Goal: Use online tool/utility: Utilize a website feature to perform a specific function

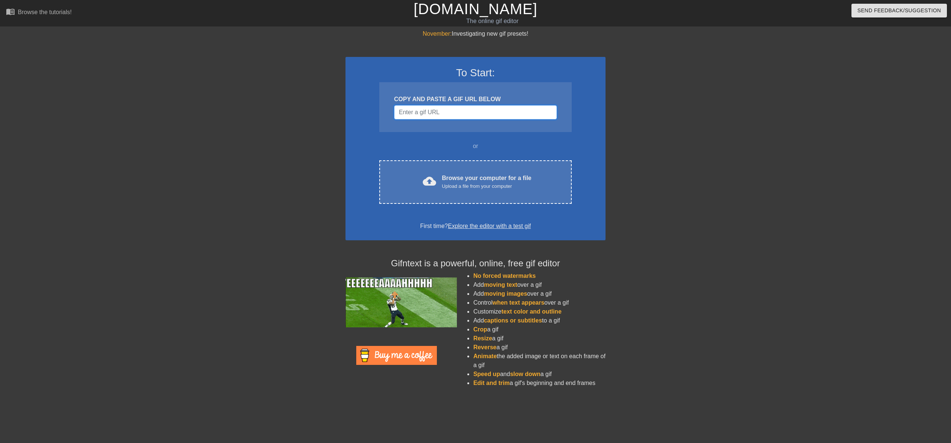
click at [458, 109] on input "Username" at bounding box center [475, 112] width 163 height 14
click at [485, 107] on input "Username" at bounding box center [475, 112] width 163 height 14
paste input "[URL][DOMAIN_NAME]"
type input "[URL][DOMAIN_NAME]"
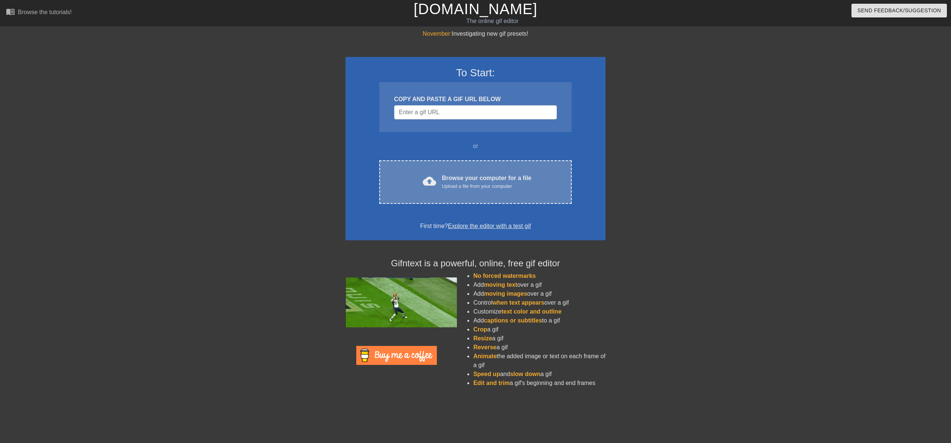
click at [478, 182] on div "Browse your computer for a file Upload a file from your computer" at bounding box center [487, 182] width 90 height 16
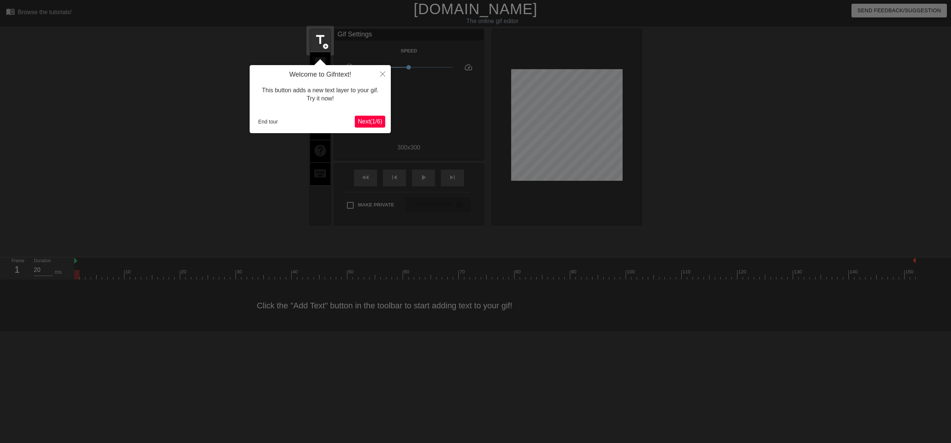
click at [370, 122] on span "Next ( 1 / 6 )" at bounding box center [370, 121] width 25 height 6
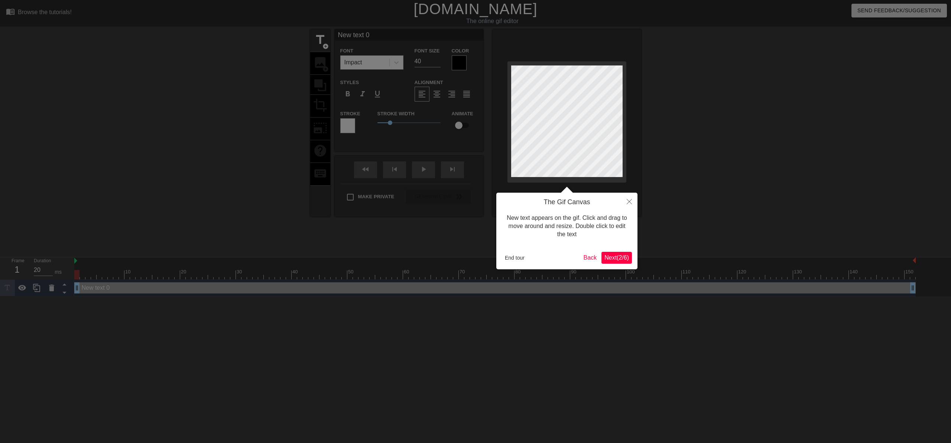
click at [616, 257] on span "Next ( 2 / 6 )" at bounding box center [617, 257] width 25 height 6
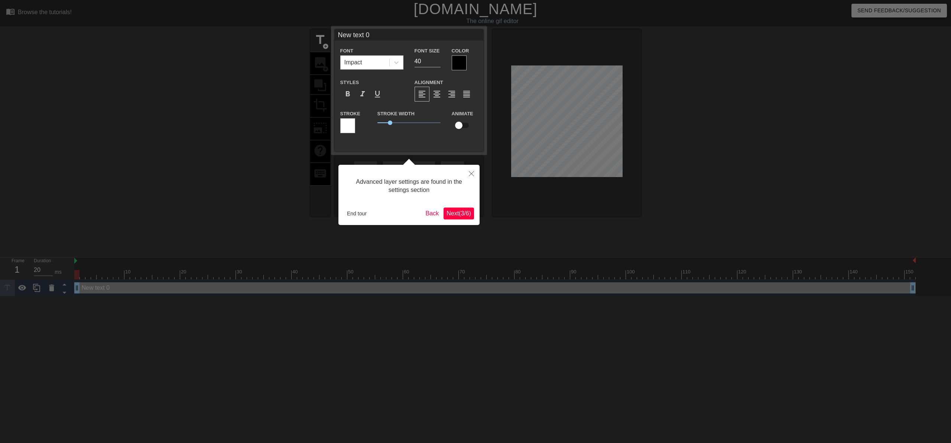
click at [461, 211] on span "Next ( 3 / 6 )" at bounding box center [459, 213] width 25 height 6
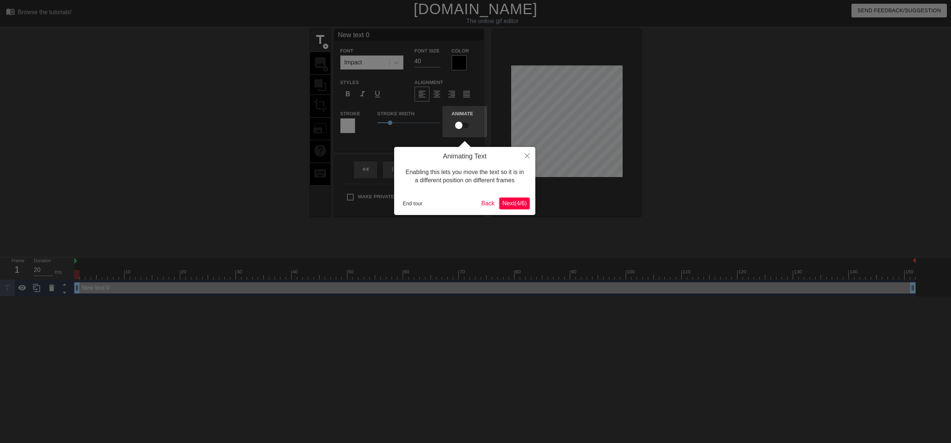
click at [513, 210] on div "Animating Text Enabling this lets you move the text so it is in a different pos…" at bounding box center [464, 181] width 141 height 68
click at [512, 208] on button "Next ( 4 / 6 )" at bounding box center [515, 203] width 30 height 12
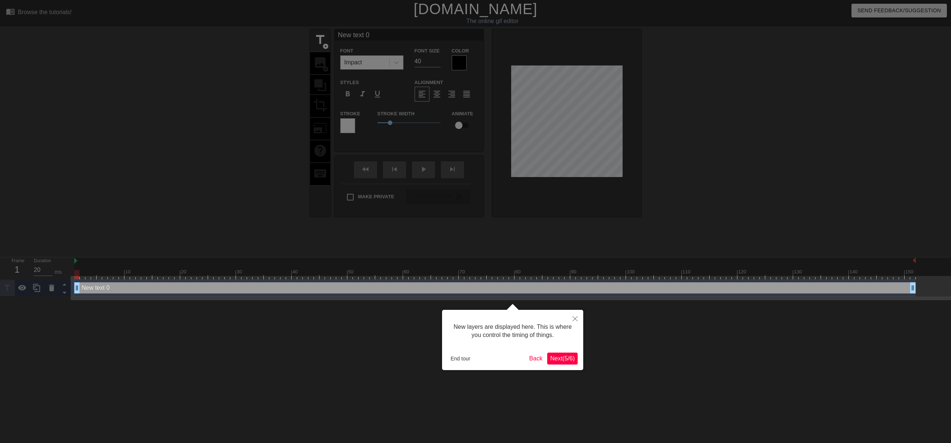
click at [563, 359] on span "Next ( 5 / 6 )" at bounding box center [562, 358] width 25 height 6
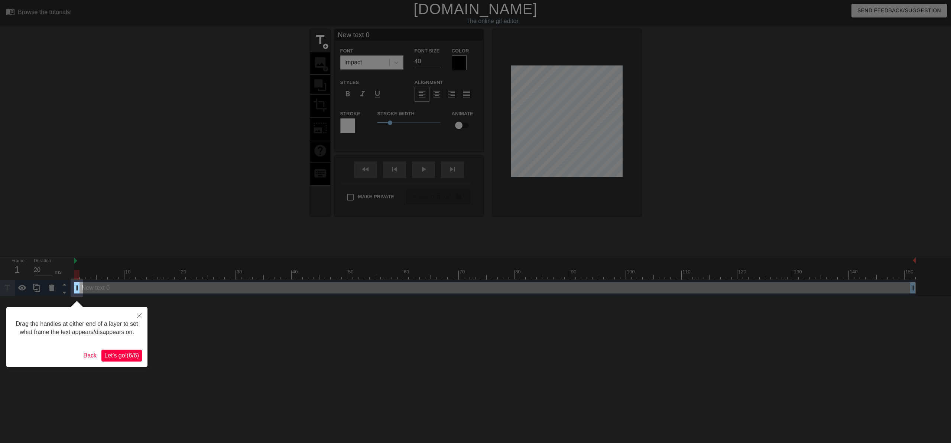
click at [133, 358] on span "Let's go! ( 6 / 6 )" at bounding box center [121, 355] width 35 height 6
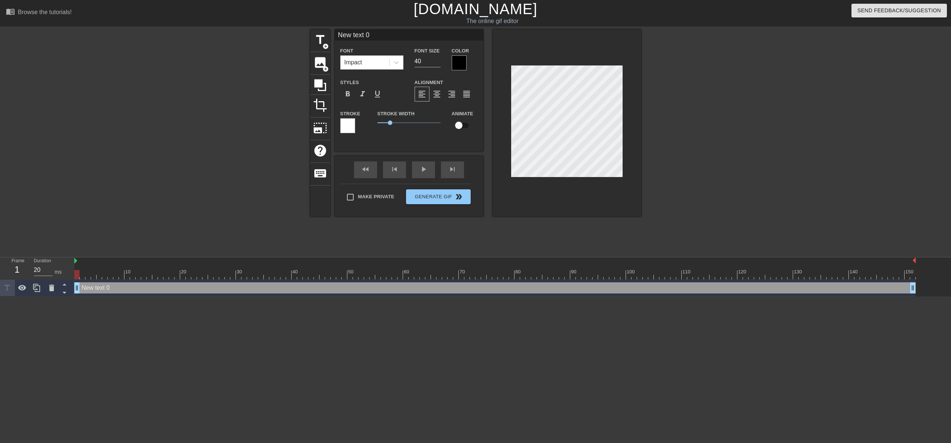
scroll to position [1, 1]
type input "M"
type textarea "M"
type input "Me"
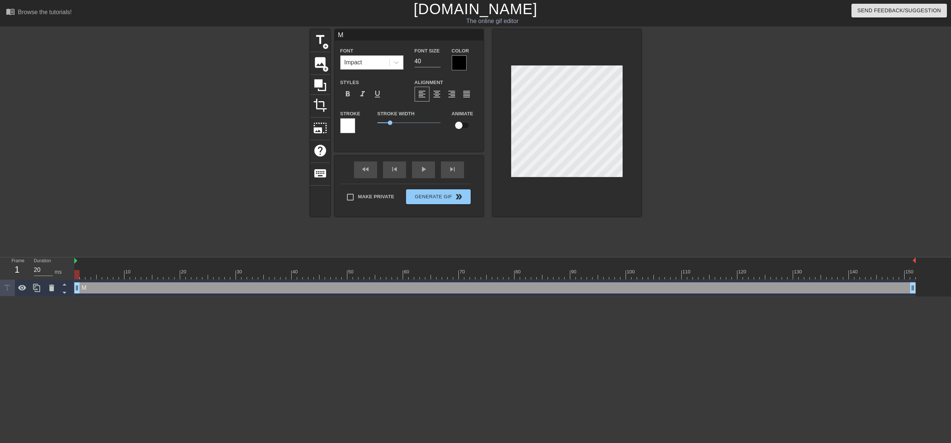
type textarea "Me"
type input "Me"
type textarea "Me"
type input "Me K"
type textarea "Me K"
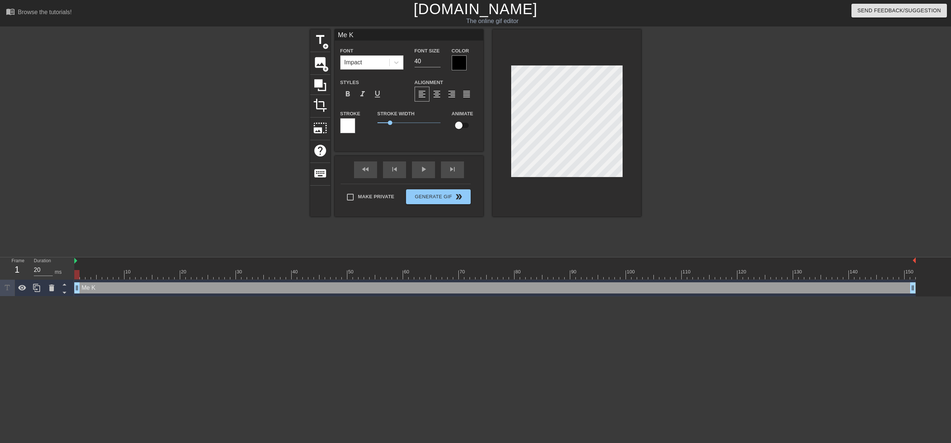
type input "Me Kn"
type textarea "Me Kno"
type input "Me Know"
type textarea "Me Know"
type input "Me Knowi"
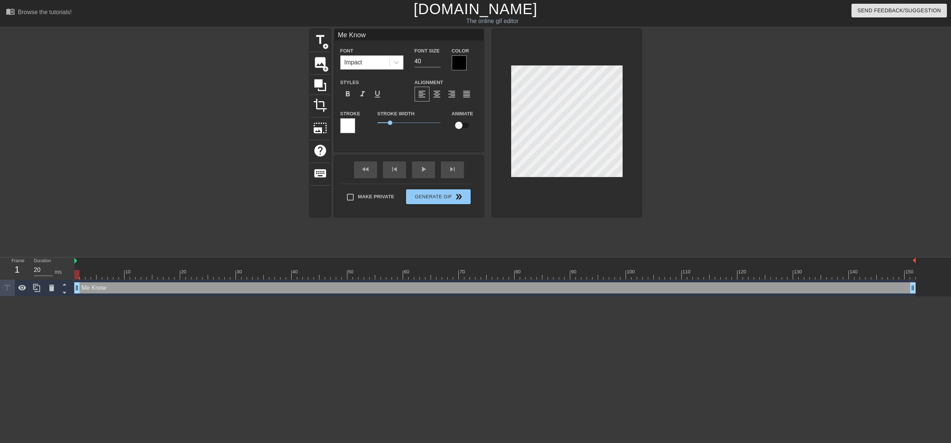
type textarea "Me Knowi"
type input "Me Knowin"
type textarea "Me Knowin"
type input "Me Knowing"
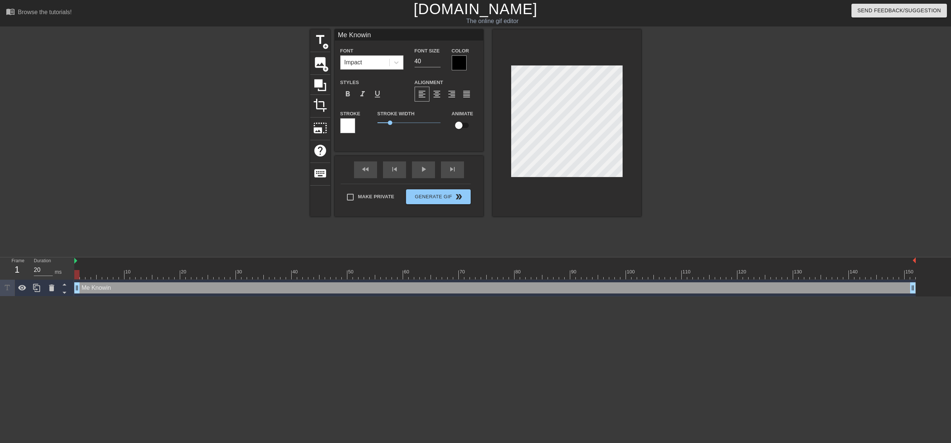
type textarea "Me Knowing"
type input "Me Knowin"
type textarea "Me Knowin"
type input "Me Knowi"
type textarea "Me Knowi"
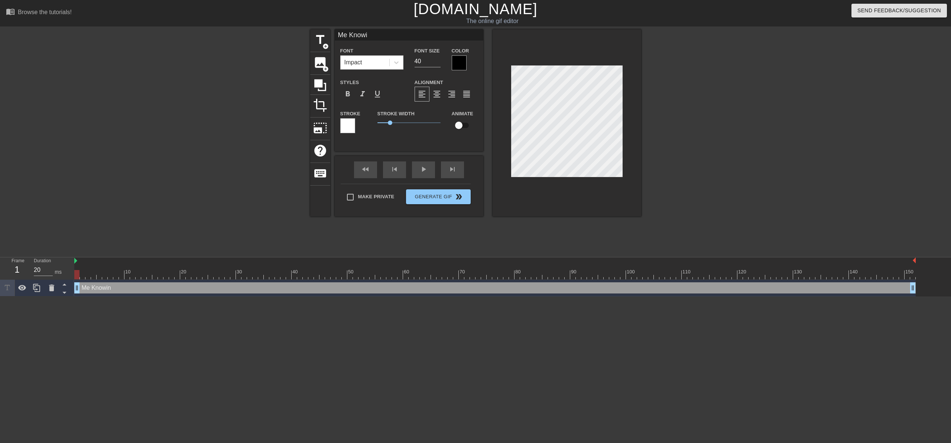
type input "Me Know"
type textarea "Me Know"
type input "Me Kno"
type textarea "Me Kno"
type input "Me Kn"
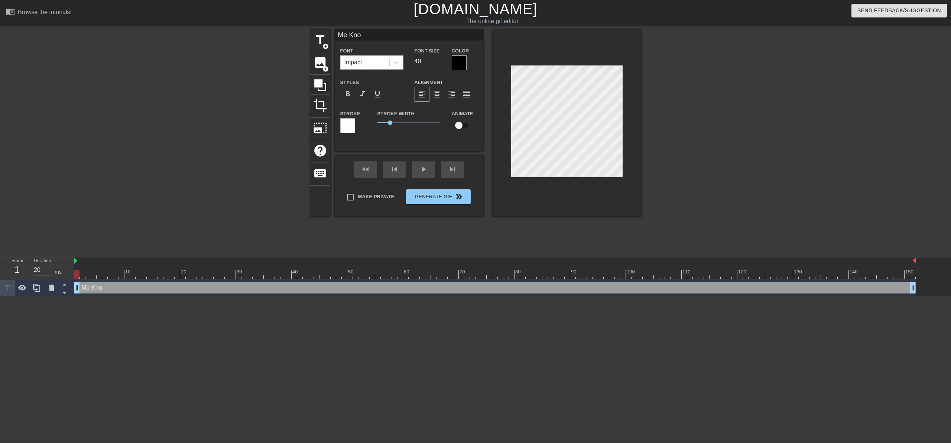
type textarea "Me Kn"
type input "Me K"
type textarea "Me K"
type input "Me"
type textarea "Me"
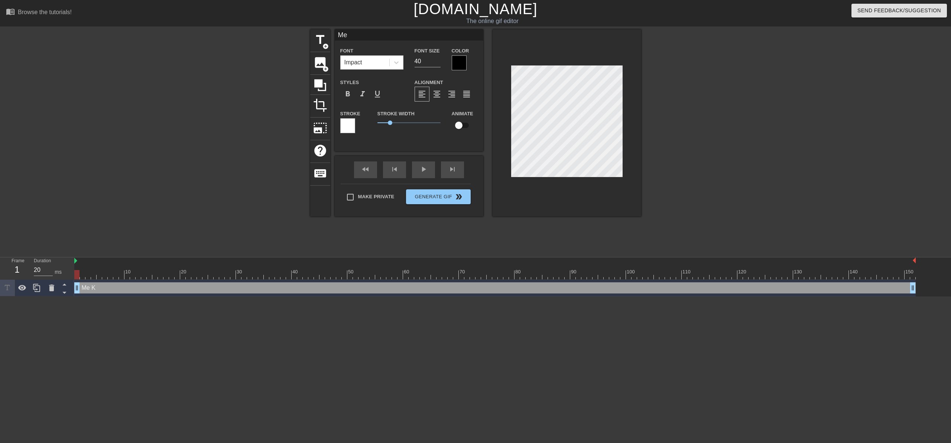
scroll to position [1, 1]
type input "Me k"
type textarea "Me k"
type input "Me kn"
type textarea "Me kn"
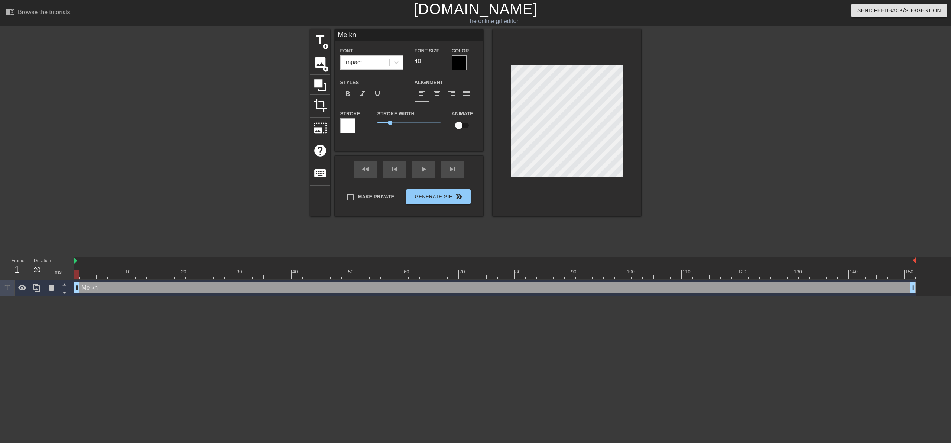
type input "Me kno"
type textarea "Me kno"
type input "Me know"
type textarea "Me know"
type input "Me knowi"
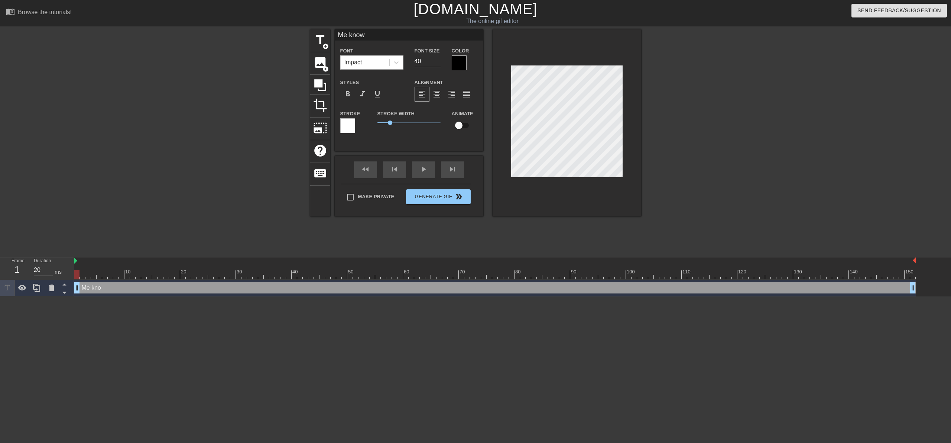
type textarea "Me knowi"
type input "Me knowin"
type textarea "Me knowing"
type input "Me knowing"
type textarea "Me knowing"
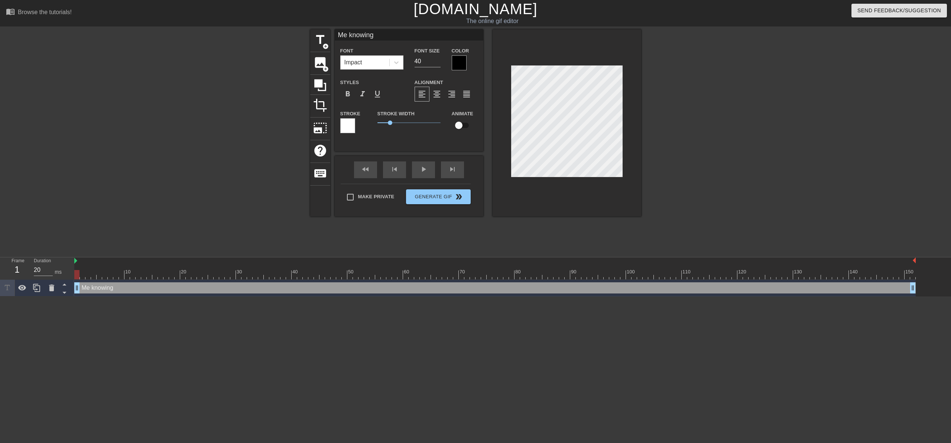
type input "Me knowing a"
type textarea "Me knowing a"
type input "Me knowing a"
type textarea "Me knowing a"
type input "Me knowing a M"
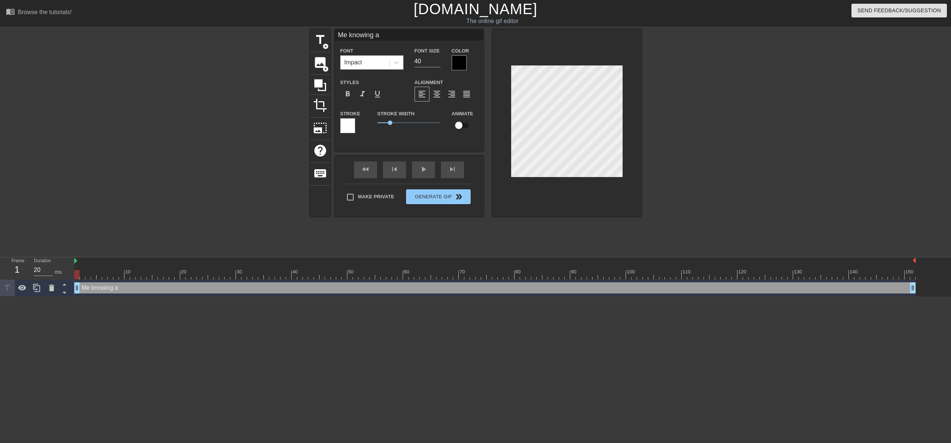
type textarea "Me knowing a M"
type input "Me knowing a Ma"
type textarea "Me knowing a Ma"
type input "Me knowing a Mac"
type textarea "Me knowing a Mac"
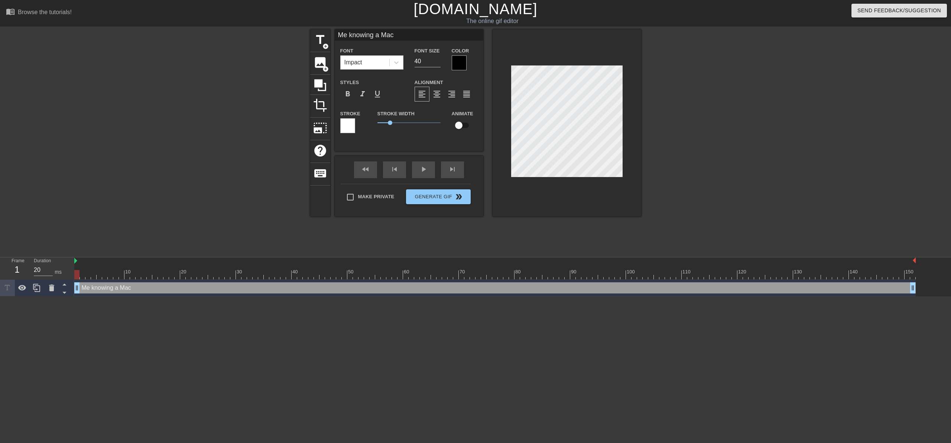
type input "Me knowing a Mac"
type textarea "Me knowing a Mac"
type input "Me knowing a Mac V"
type textarea "Me knowing a Mac V"
type input "Me knowing a Mac Ve"
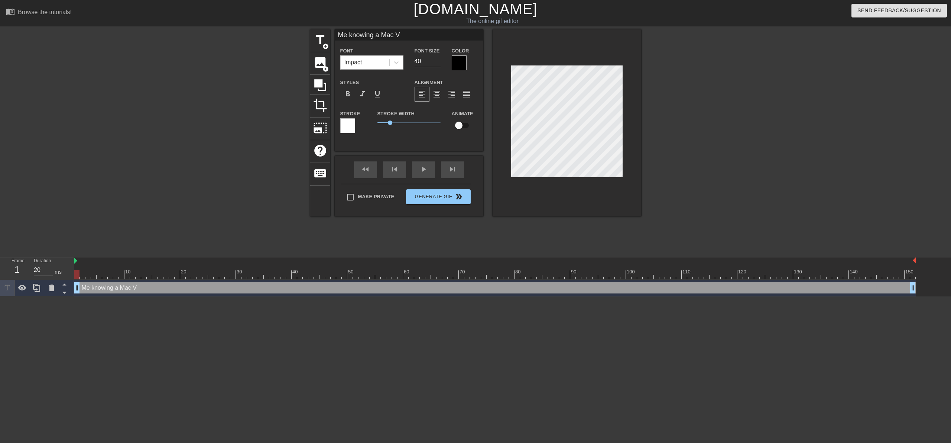
type textarea "Me knowing a Mac Ve"
type input "Me knowing a Mac Ver"
type textarea "Me knowing a Mac Ver"
type input "Me knowing a Mac Vers"
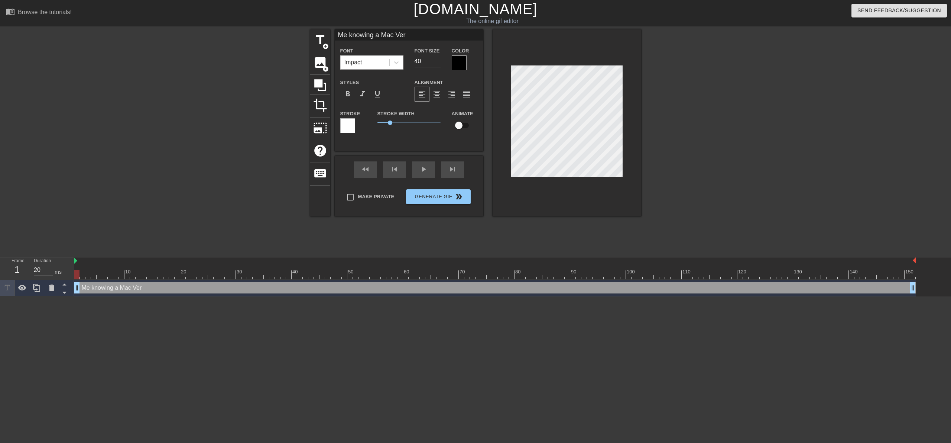
type textarea "Me knowing a Mac Vers"
type input "Me knowing a Mac Versi"
type textarea "Me knowing a Mac Versi"
type input "Me knowing a Mac Versio"
type textarea "Me knowing a Mac Versio"
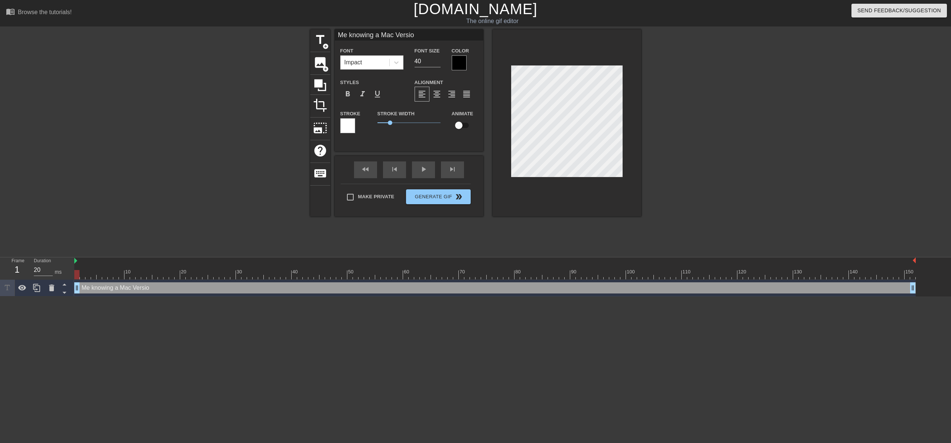
type input "Me knowing a Mac Version"
type textarea "Me knowing a Mac Version"
type input "Me knowing a Mac Version"
type textarea "Me knowing a Mac Version"
type input "Me knowing a Mac Version i"
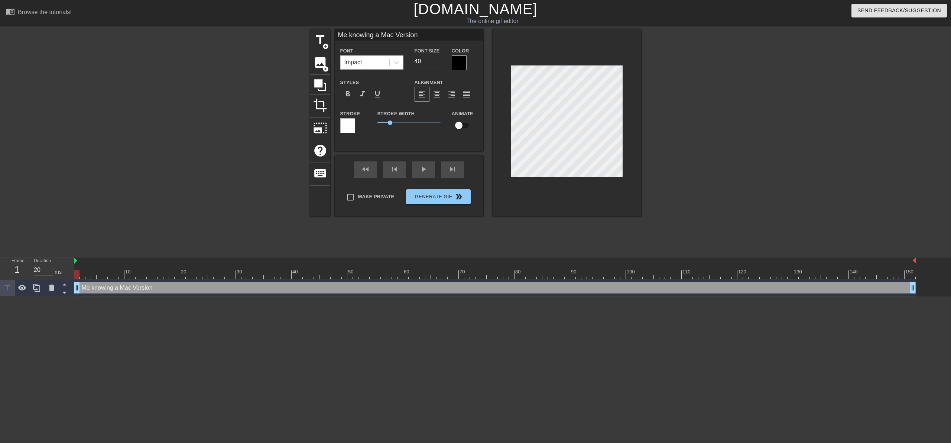
type textarea "Me knowing a Mac Version i"
type input "Me knowing a Mac Version is"
type textarea "Me knowing a Mac Version is"
type input "Me knowing a Mac Version is"
type textarea "Me knowing a Mac Version is"
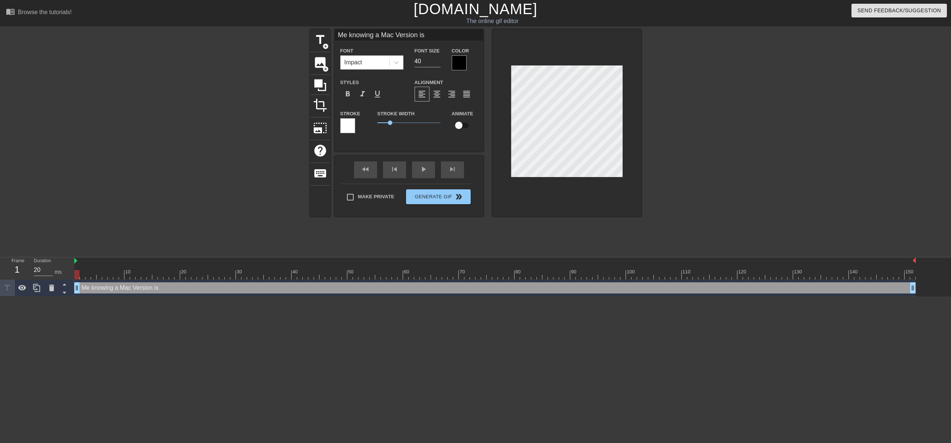
type input "Me knowing a Mac Version is O"
type textarea "Me knowing a Mac Version is O"
type input "Me knowing a Mac Version is OT"
type textarea "Me knowing a Mac Version is OT"
type input "Me knowing a Mac Version is OTW"
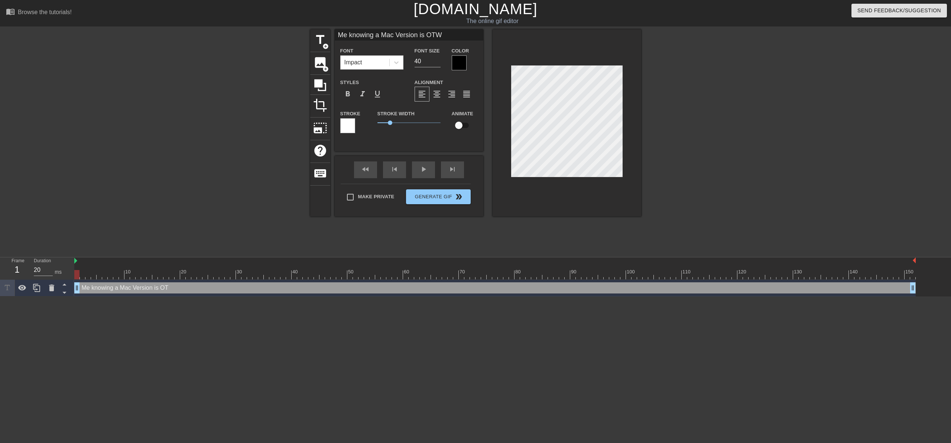
scroll to position [1, 7]
type textarea "Me knowing a Mac Version is OTW"
click at [439, 62] on input "39" at bounding box center [428, 61] width 26 height 12
click at [439, 62] on input "38" at bounding box center [428, 61] width 26 height 12
click at [439, 62] on input "37" at bounding box center [428, 61] width 26 height 12
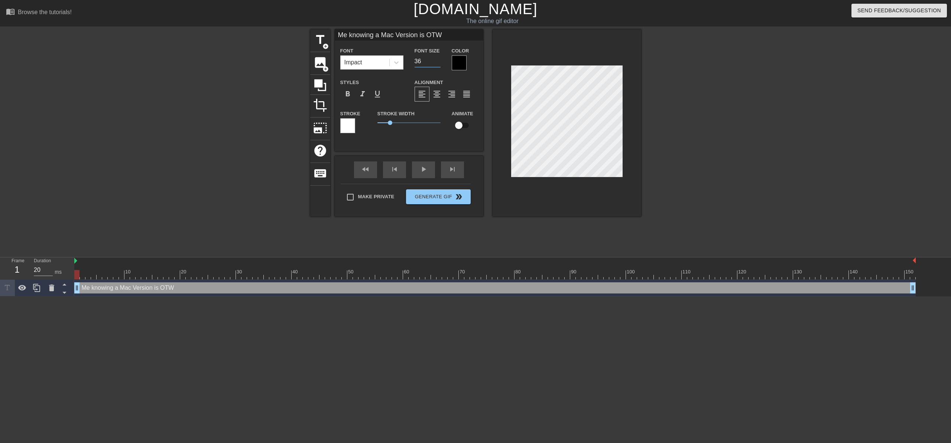
click at [439, 62] on input "36" at bounding box center [428, 61] width 26 height 12
click at [439, 62] on input "35" at bounding box center [428, 61] width 26 height 12
click at [439, 62] on input "34" at bounding box center [428, 61] width 26 height 12
click at [439, 62] on input "33" at bounding box center [428, 61] width 26 height 12
type input "20"
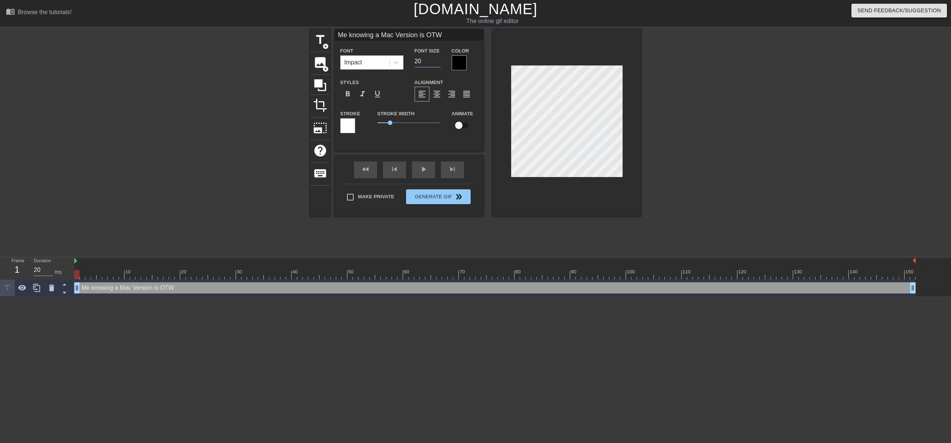
click at [439, 62] on input "20" at bounding box center [428, 61] width 26 height 12
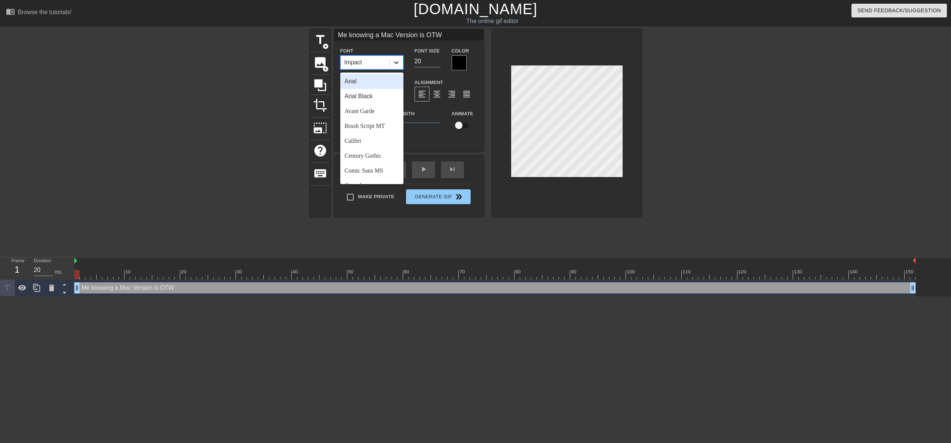
click at [391, 61] on div at bounding box center [396, 62] width 13 height 13
click at [377, 84] on div "Arial" at bounding box center [371, 81] width 63 height 15
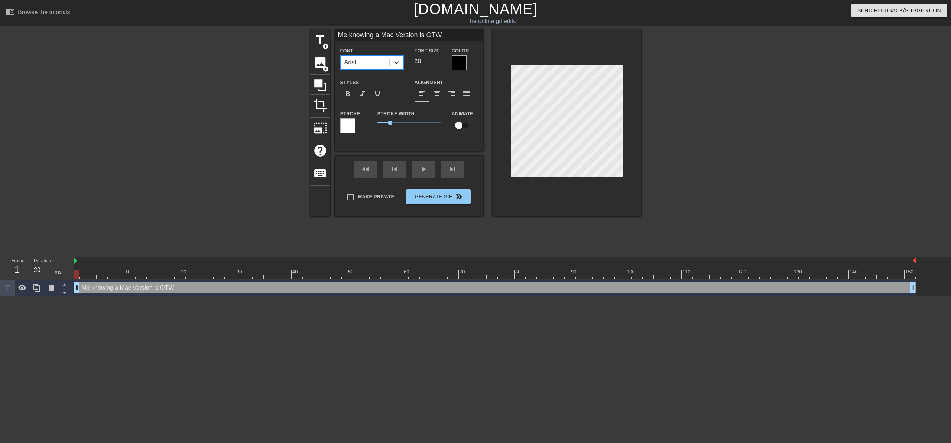
click at [398, 64] on icon at bounding box center [396, 62] width 7 height 7
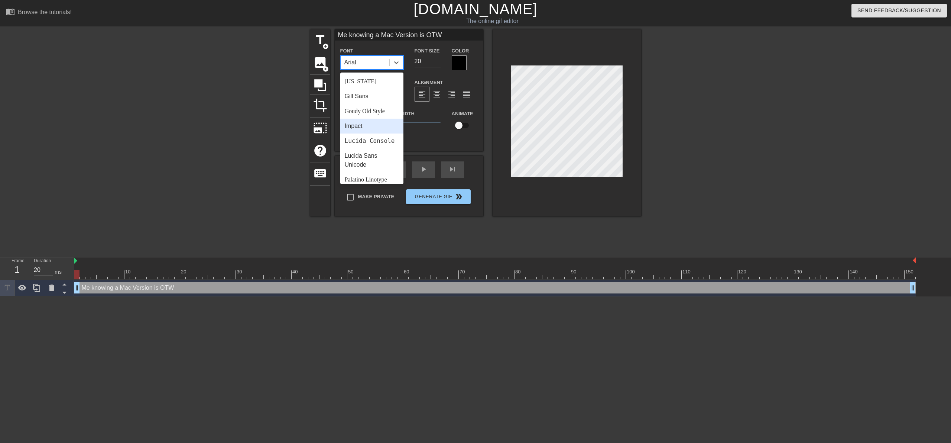
scroll to position [0, 0]
click at [377, 97] on div "Arial Black" at bounding box center [371, 96] width 63 height 15
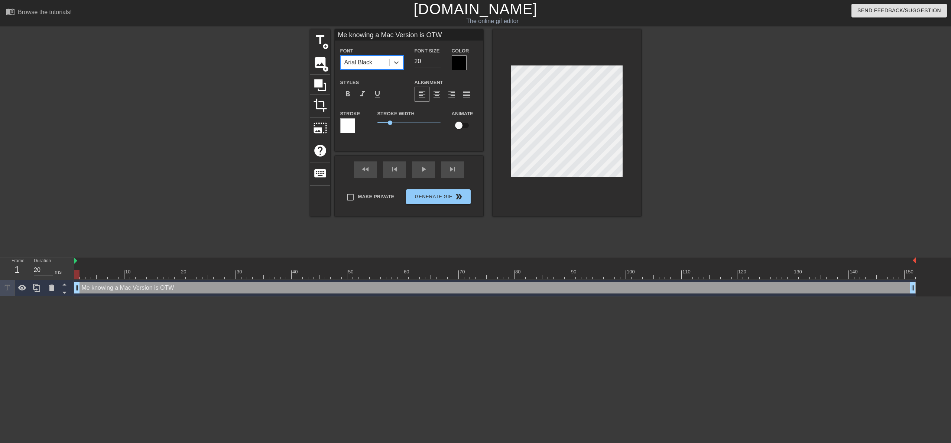
click at [461, 64] on div at bounding box center [459, 62] width 15 height 15
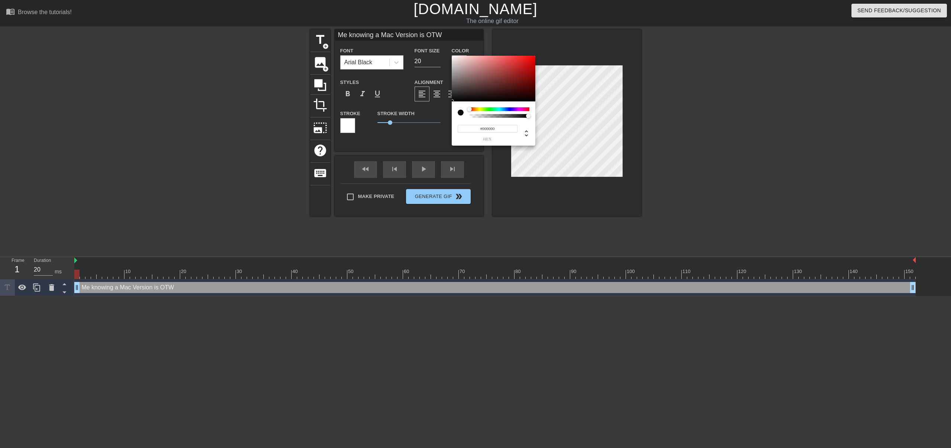
type input "0"
drag, startPoint x: 471, startPoint y: 116, endPoint x: 461, endPoint y: 118, distance: 10.2
click at [462, 118] on div "0 r 0 g 0 b 0 a" at bounding box center [494, 123] width 84 height 44
type input "1"
drag, startPoint x: 473, startPoint y: 116, endPoint x: 546, endPoint y: 113, distance: 72.9
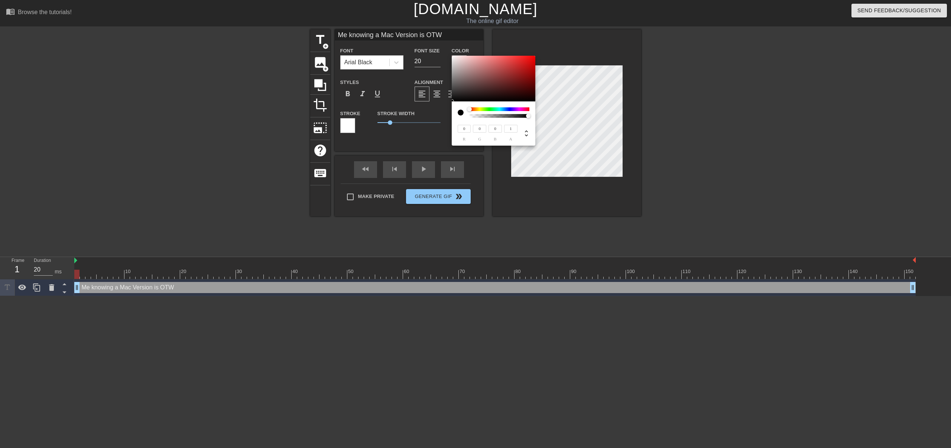
click at [560, 119] on div "0 r 0 g 0 b 1 a" at bounding box center [475, 224] width 951 height 448
type input "219"
type input "212"
type input "217"
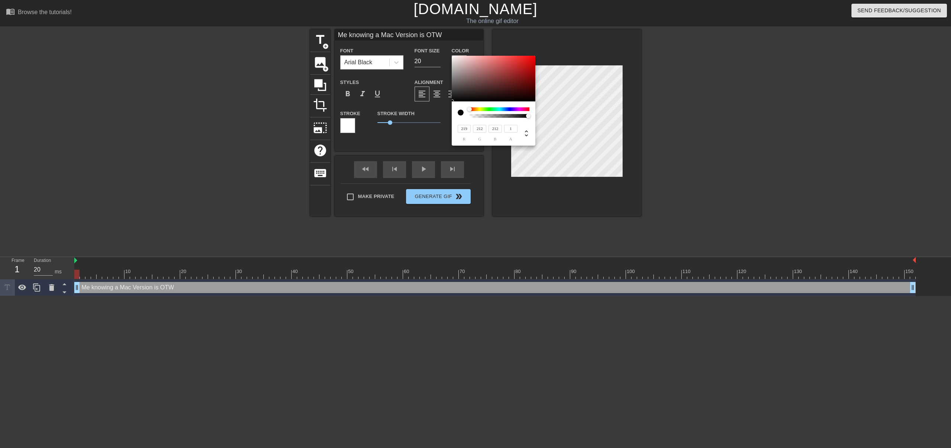
type input "209"
type input "219"
type input "212"
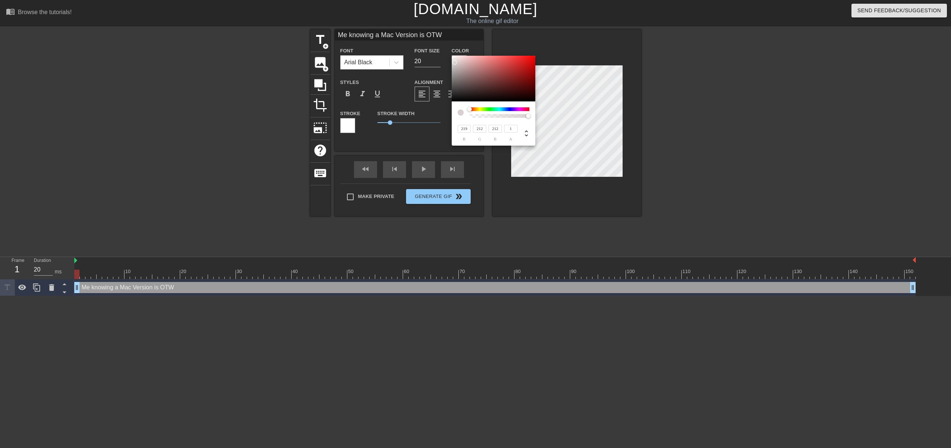
type input "227"
type input "76"
type input "235"
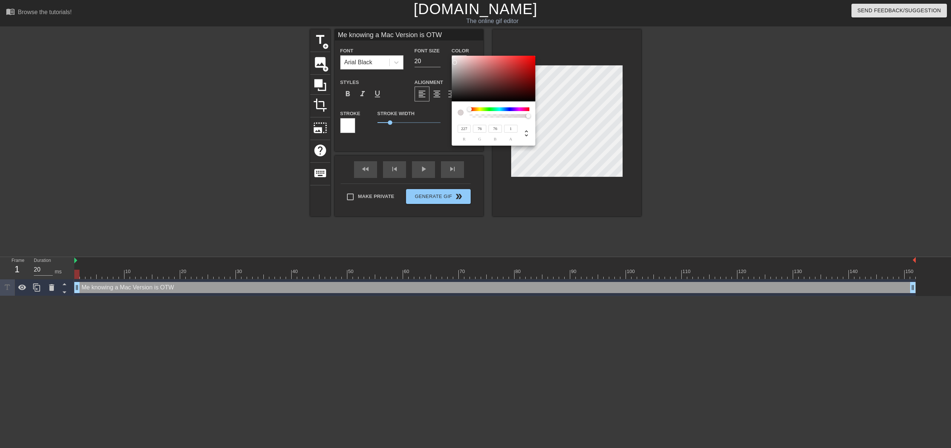
type input "235"
type input "242"
type input "248"
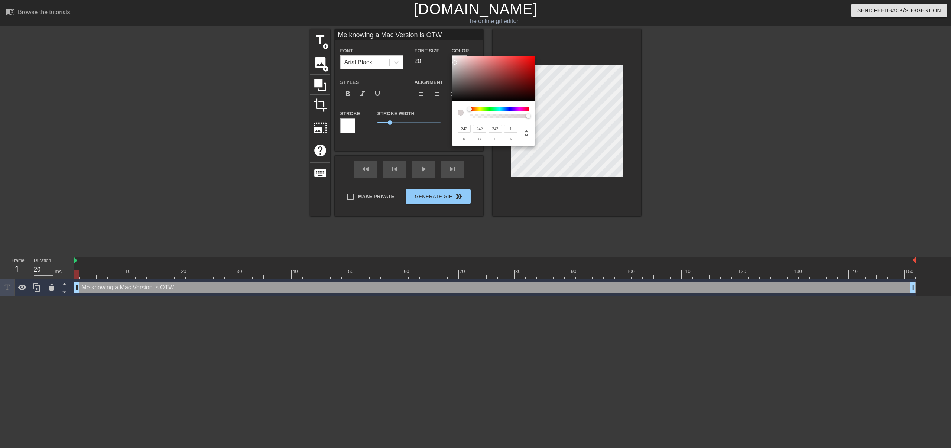
type input "248"
type input "255"
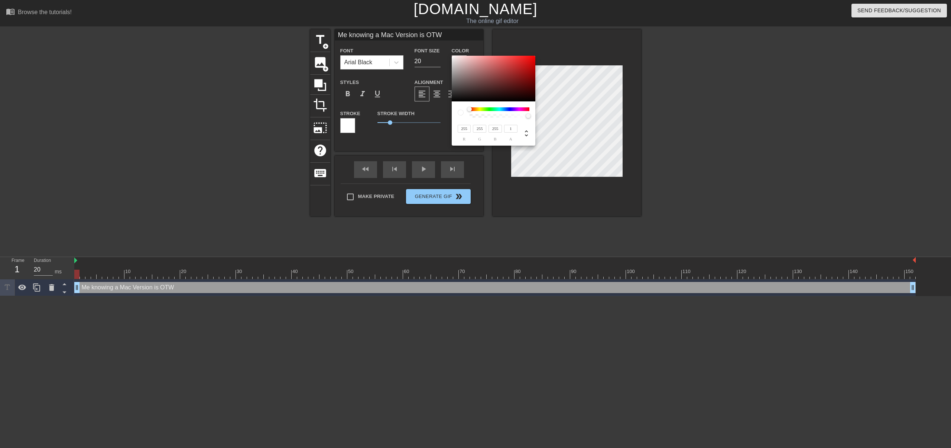
drag, startPoint x: 455, startPoint y: 62, endPoint x: 445, endPoint y: 52, distance: 14.2
click at [445, 52] on div "255 r 255 g 255 b 1 a" at bounding box center [475, 224] width 951 height 448
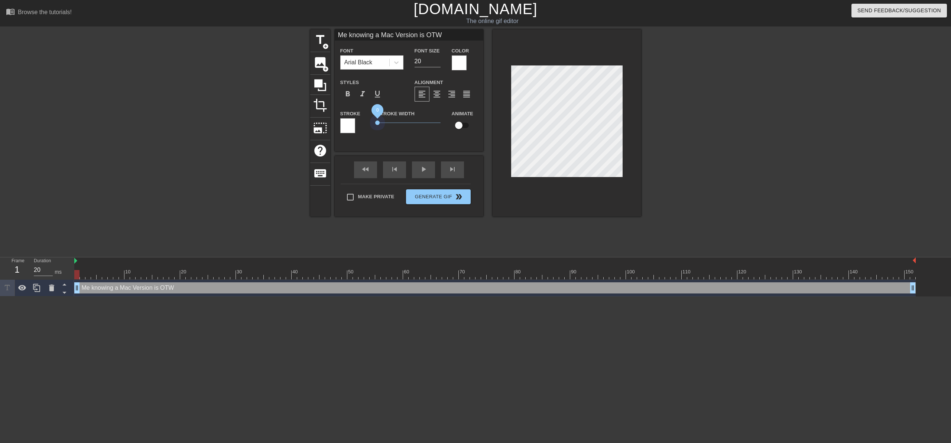
drag, startPoint x: 391, startPoint y: 122, endPoint x: 343, endPoint y: 122, distance: 47.2
click at [347, 122] on div "Stroke Stroke Width 0 Animate" at bounding box center [409, 124] width 149 height 31
click at [462, 127] on input "checkbox" at bounding box center [459, 125] width 42 height 14
click at [462, 127] on input "checkbox" at bounding box center [466, 125] width 42 height 14
checkbox input "false"
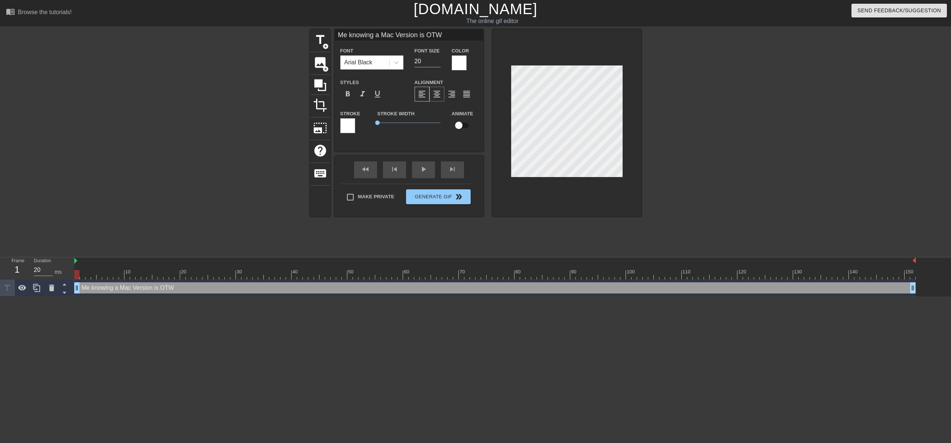
click at [438, 95] on span "format_align_center" at bounding box center [437, 94] width 9 height 9
click at [350, 97] on span "format_bold" at bounding box center [347, 94] width 9 height 9
click at [427, 63] on input "20" at bounding box center [428, 61] width 26 height 12
click at [438, 62] on input "13" at bounding box center [428, 61] width 26 height 12
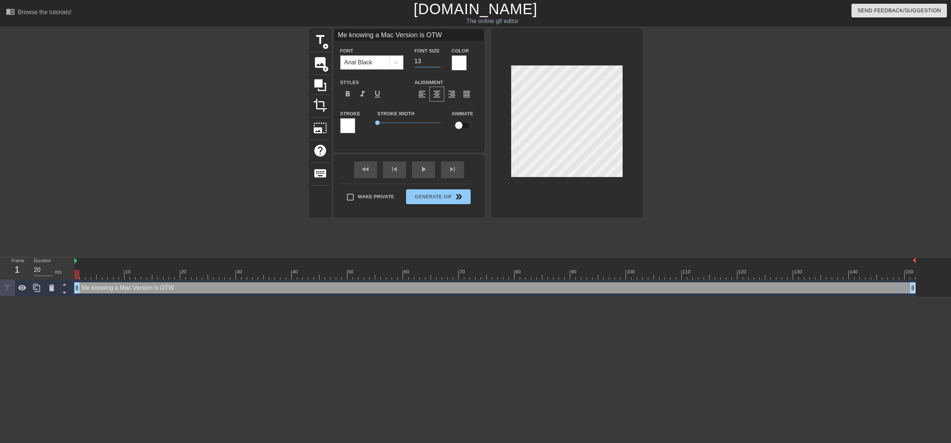
click at [436, 56] on input "13" at bounding box center [428, 61] width 26 height 12
click at [439, 59] on input "14" at bounding box center [428, 61] width 26 height 12
click at [439, 59] on input "15" at bounding box center [428, 61] width 26 height 12
click at [439, 59] on input "16" at bounding box center [428, 61] width 26 height 12
click at [439, 59] on input "17" at bounding box center [428, 61] width 26 height 12
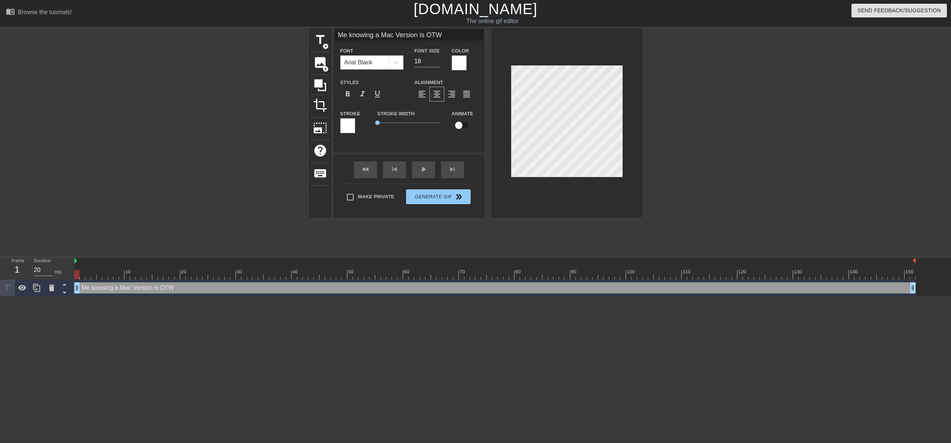
click at [439, 59] on input "18" at bounding box center [428, 61] width 26 height 12
click at [439, 59] on input "19" at bounding box center [428, 61] width 26 height 12
click at [439, 59] on input "20" at bounding box center [428, 61] width 26 height 12
click at [439, 59] on input "21" at bounding box center [428, 61] width 26 height 12
type input "22"
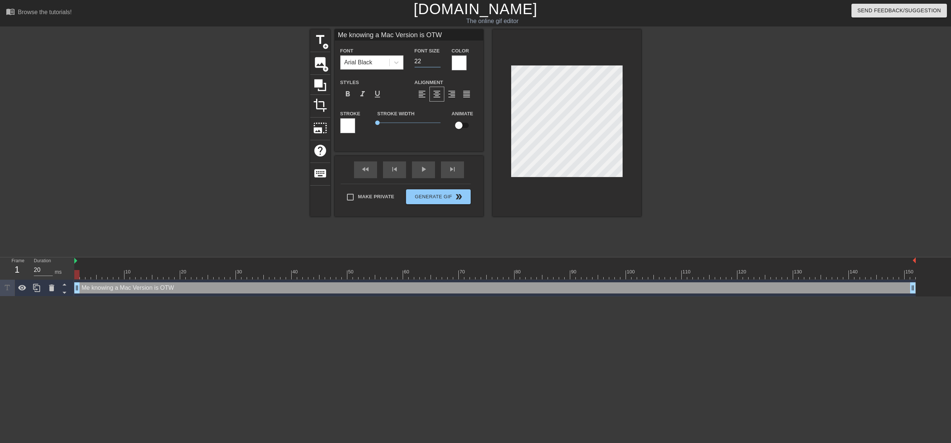
click at [439, 59] on input "22" at bounding box center [428, 61] width 26 height 12
type input "Me knowing a Mac Version is OTW"
type textarea "Me knowing a Mac Version is OTW"
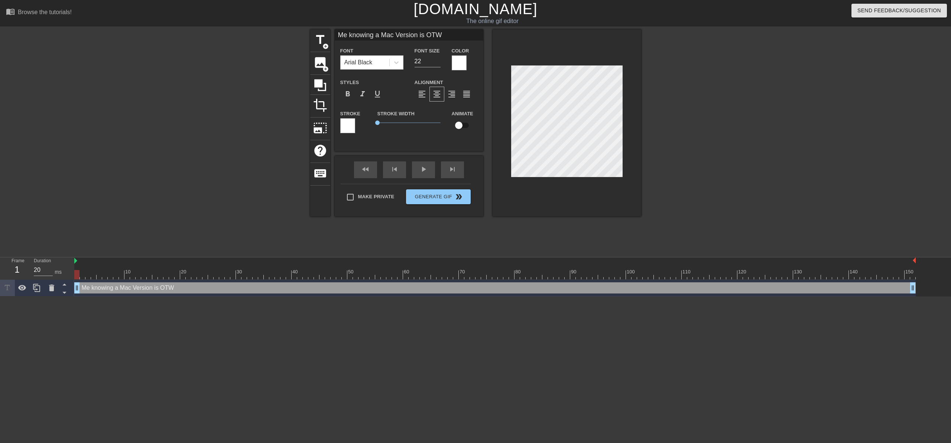
click at [688, 120] on div at bounding box center [706, 140] width 112 height 223
type input "Me knowing a Mac ersion is OTW"
type textarea "Me knowing a Mac ersion is OTW"
type input "Me knowing a Mac version is OTW"
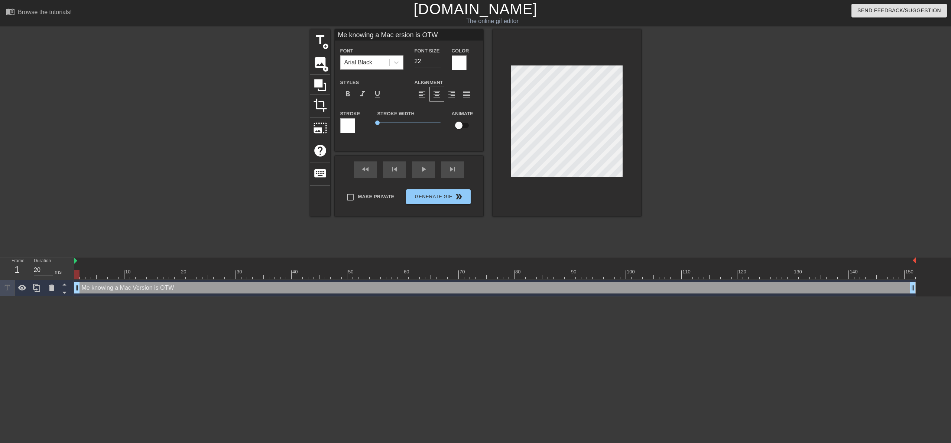
type textarea "Me knowing a Mac version is OTW"
click at [694, 158] on div at bounding box center [706, 140] width 112 height 223
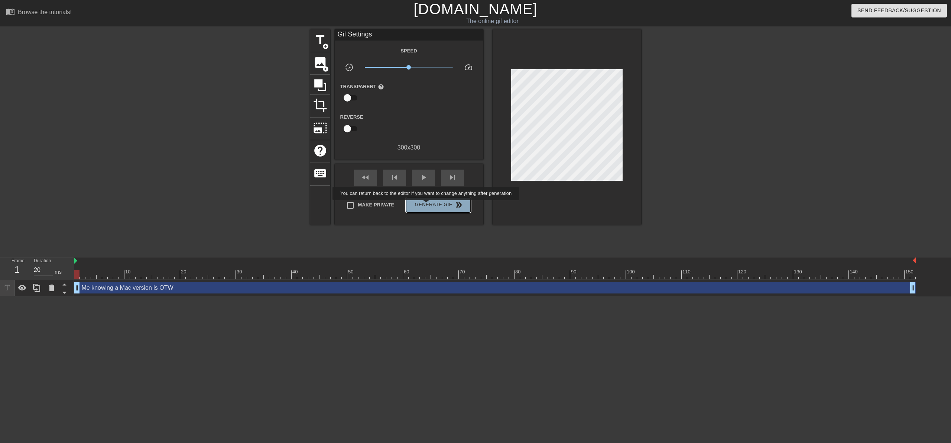
click at [431, 205] on span "Generate Gif double_arrow" at bounding box center [438, 204] width 58 height 9
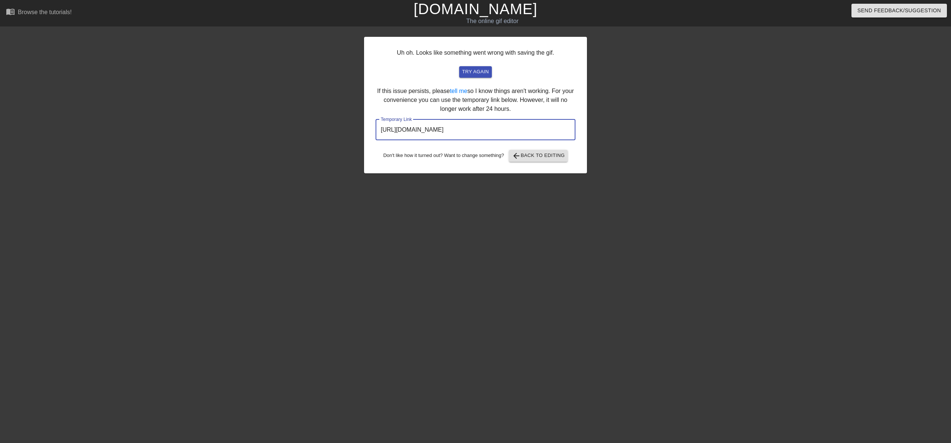
click at [471, 131] on input "[URL][DOMAIN_NAME]" at bounding box center [476, 129] width 200 height 21
click at [477, 73] on span "try again" at bounding box center [475, 72] width 27 height 9
click at [552, 125] on input "[URL][DOMAIN_NAME]" at bounding box center [476, 129] width 200 height 21
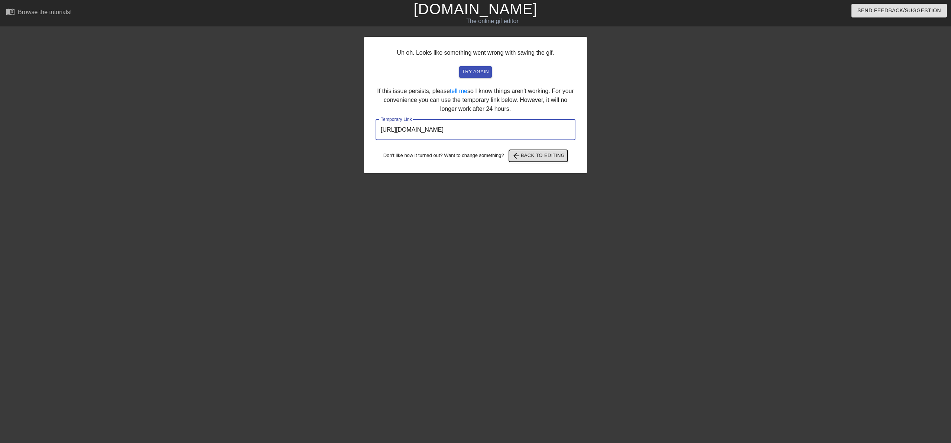
click at [530, 152] on span "arrow_back Back to Editing" at bounding box center [538, 155] width 53 height 9
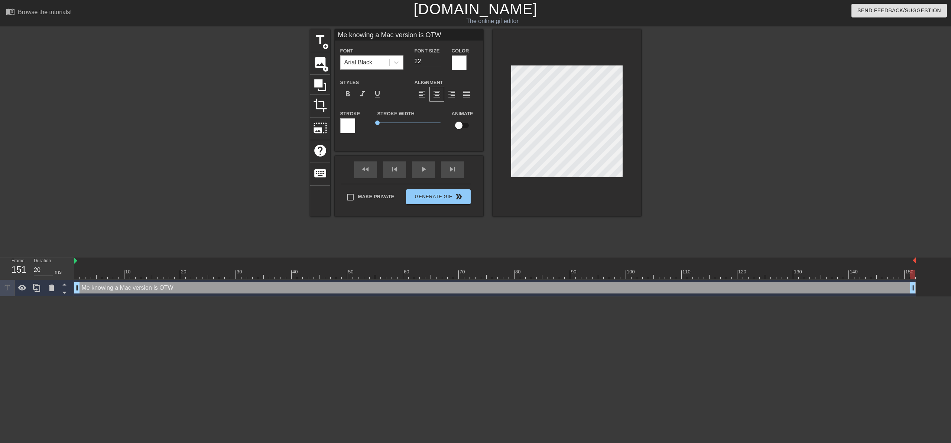
type input "Me knowing a Mac version is OTW"
type input "21"
click at [439, 64] on input "21" at bounding box center [428, 61] width 26 height 12
type input "Me knowing a Mac version is OTW"
type input "20"
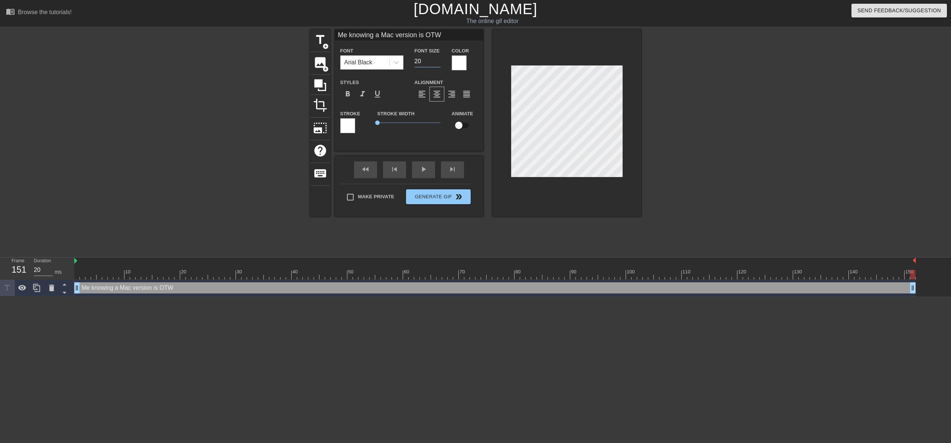
click at [439, 64] on input "20" at bounding box center [428, 61] width 26 height 12
type input "Me knowing a Mac version is OTW"
type input "19"
click at [439, 64] on input "19" at bounding box center [428, 61] width 26 height 12
type input "Me knowing a Mac version is OTW"
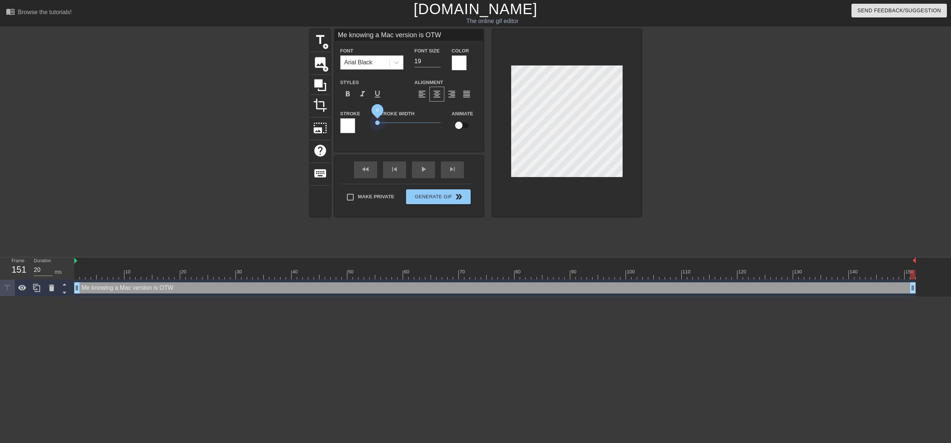
drag, startPoint x: 381, startPoint y: 125, endPoint x: 273, endPoint y: 120, distance: 107.9
click at [273, 120] on div "title add_circle image add_circle crop photo_size_select_large help keyboard Me…" at bounding box center [475, 140] width 951 height 223
click at [421, 167] on div "fast_rewind skip_previous play_arrow skip_next" at bounding box center [409, 170] width 121 height 28
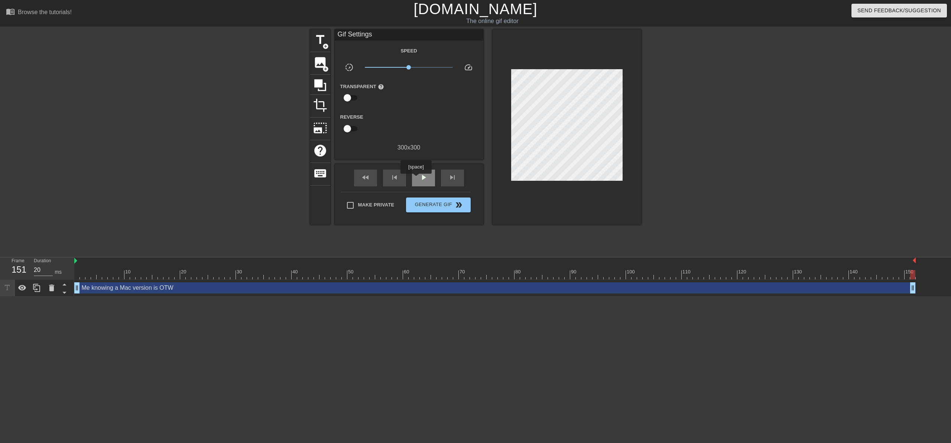
click at [417, 179] on div "play_arrow" at bounding box center [423, 177] width 23 height 17
click at [447, 209] on span "Generate Gif double_arrow" at bounding box center [438, 204] width 58 height 9
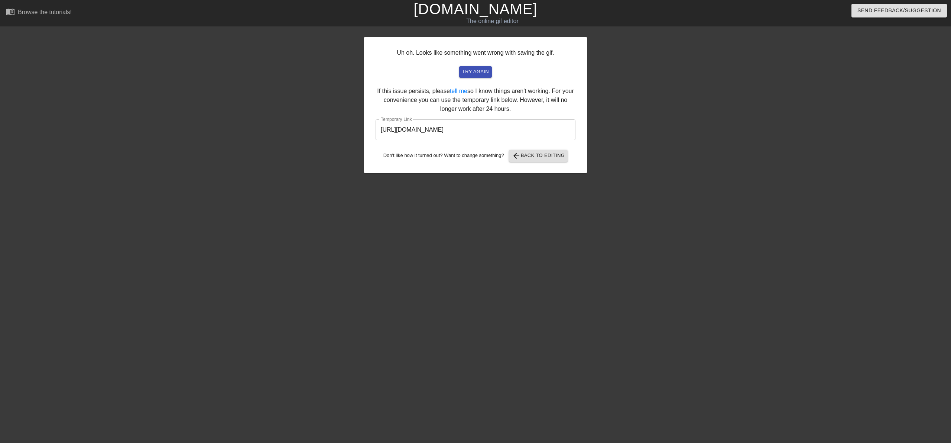
click at [494, 132] on input "[URL][DOMAIN_NAME]" at bounding box center [476, 129] width 200 height 21
click at [465, 132] on input "[URL][DOMAIN_NAME]" at bounding box center [476, 129] width 200 height 21
click at [464, 132] on input "[URL][DOMAIN_NAME]" at bounding box center [476, 129] width 200 height 21
